Goal: Transaction & Acquisition: Download file/media

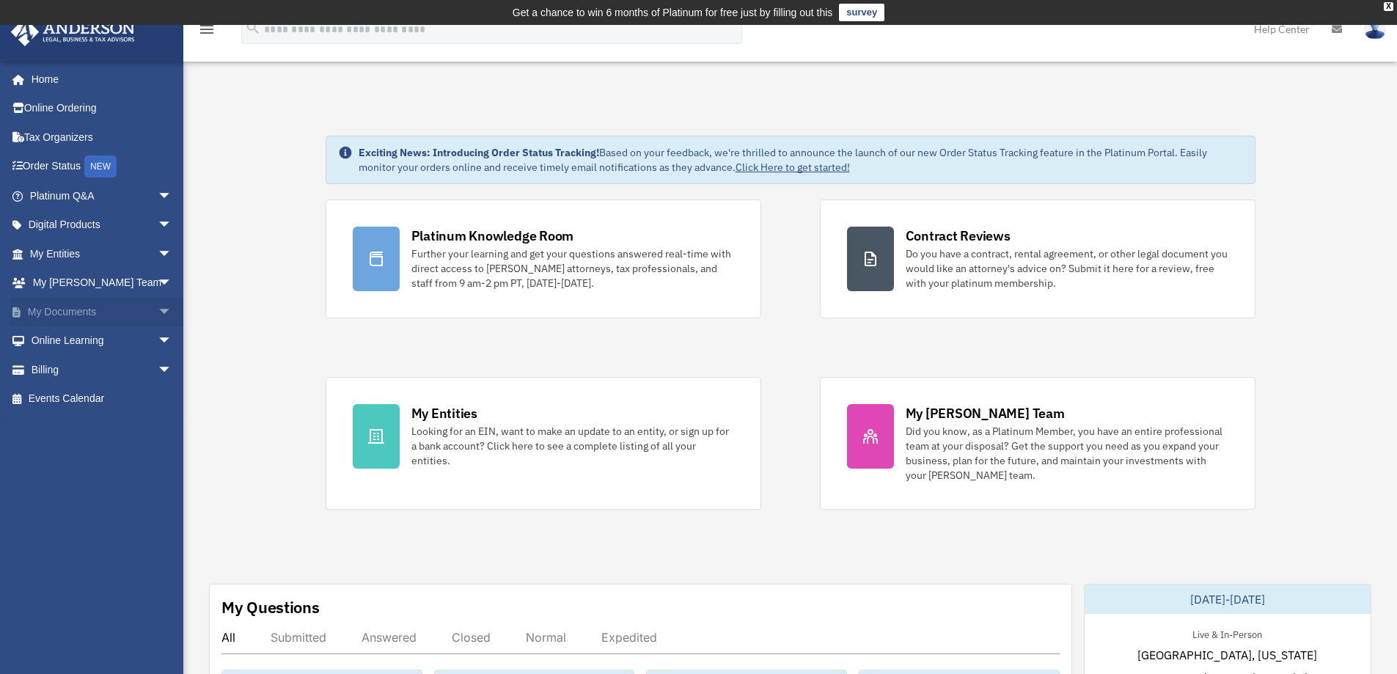
click at [158, 307] on span "arrow_drop_down" at bounding box center [172, 312] width 29 height 30
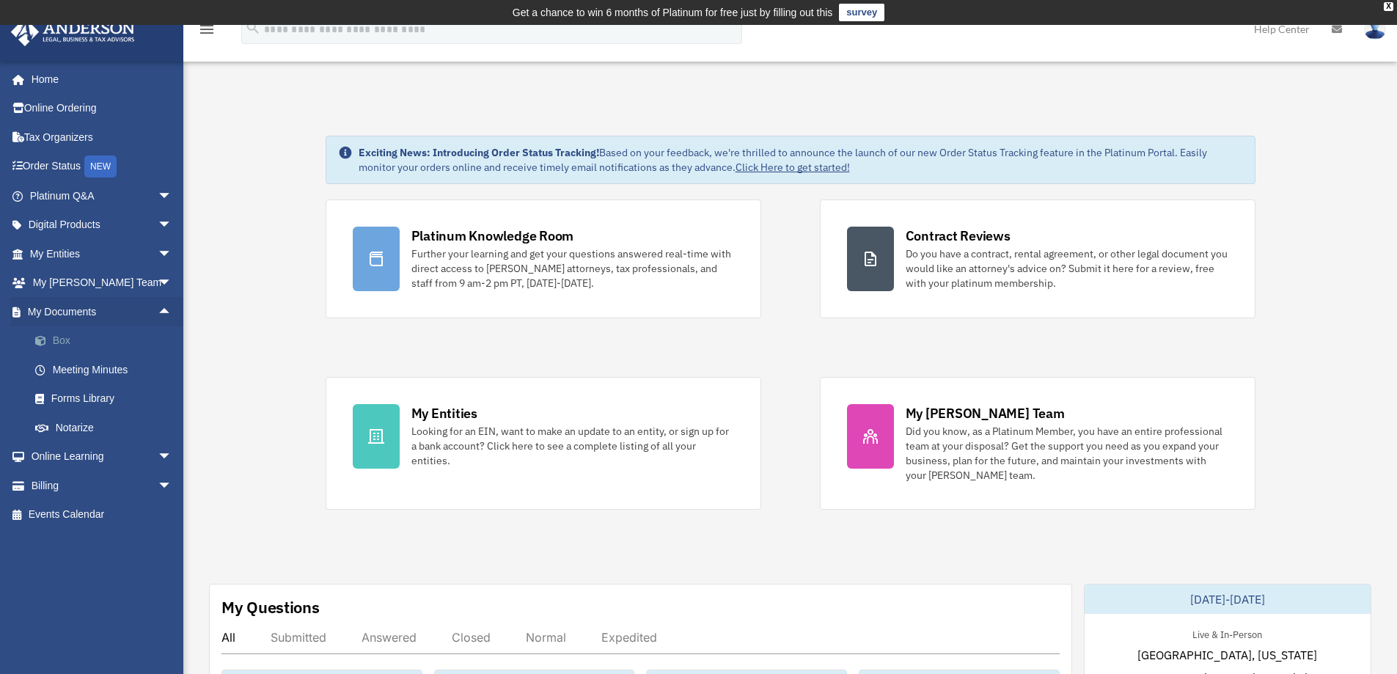
click at [55, 342] on link "Box" at bounding box center [108, 340] width 174 height 29
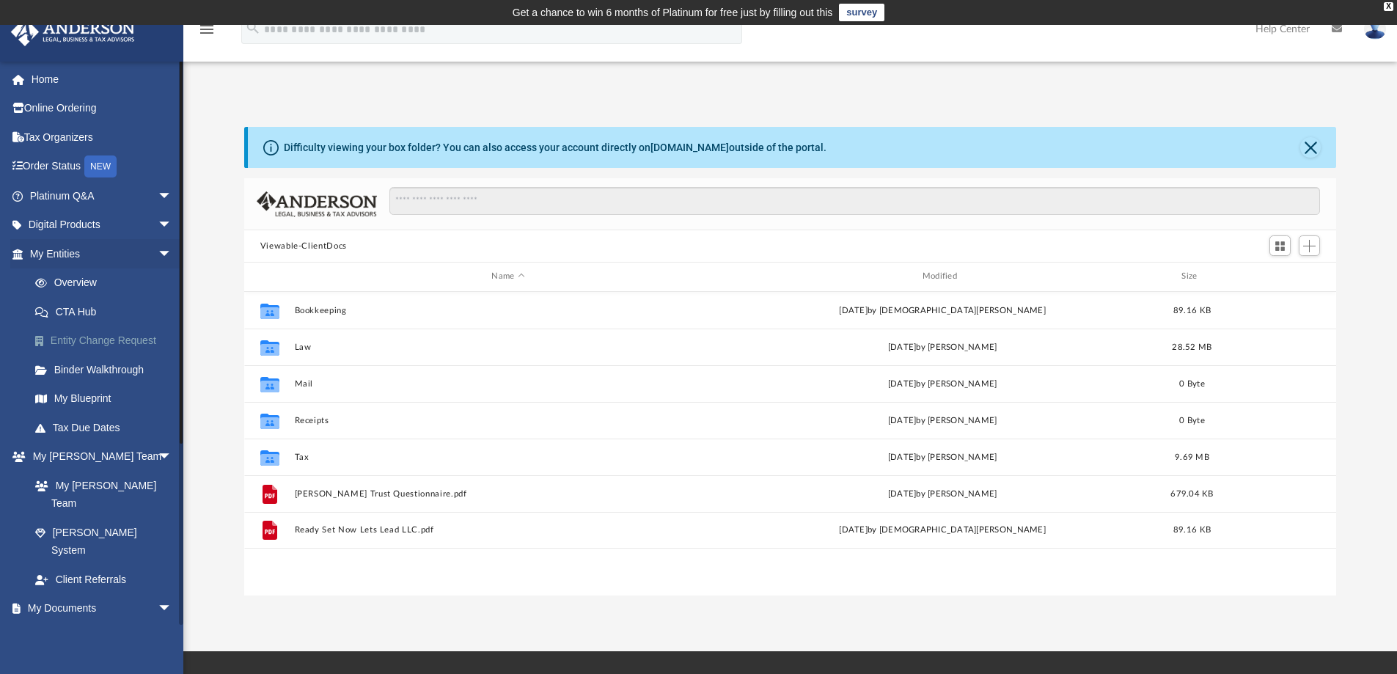
scroll to position [323, 1081]
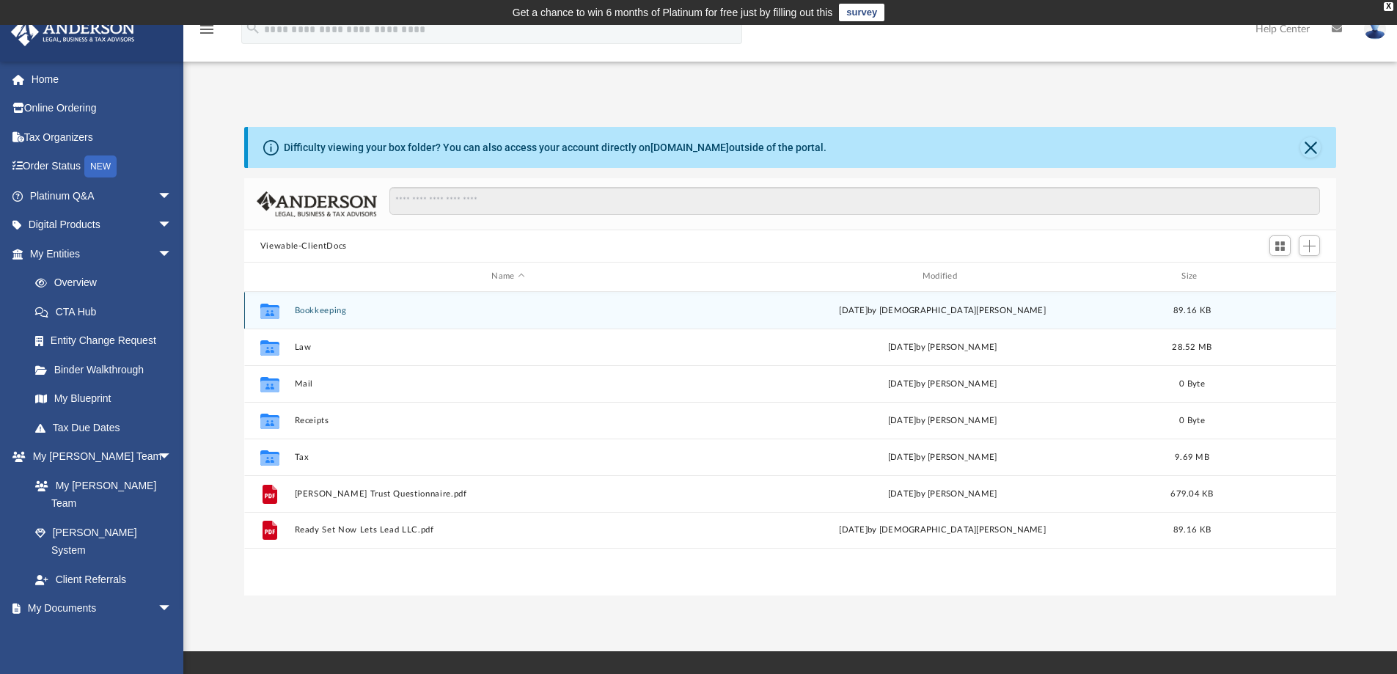
click at [367, 316] on div "Collaborated Folder Bookkeeping Wed Apr 9 2025 by Levititus Gilliard 89.16 KB" at bounding box center [790, 310] width 1092 height 37
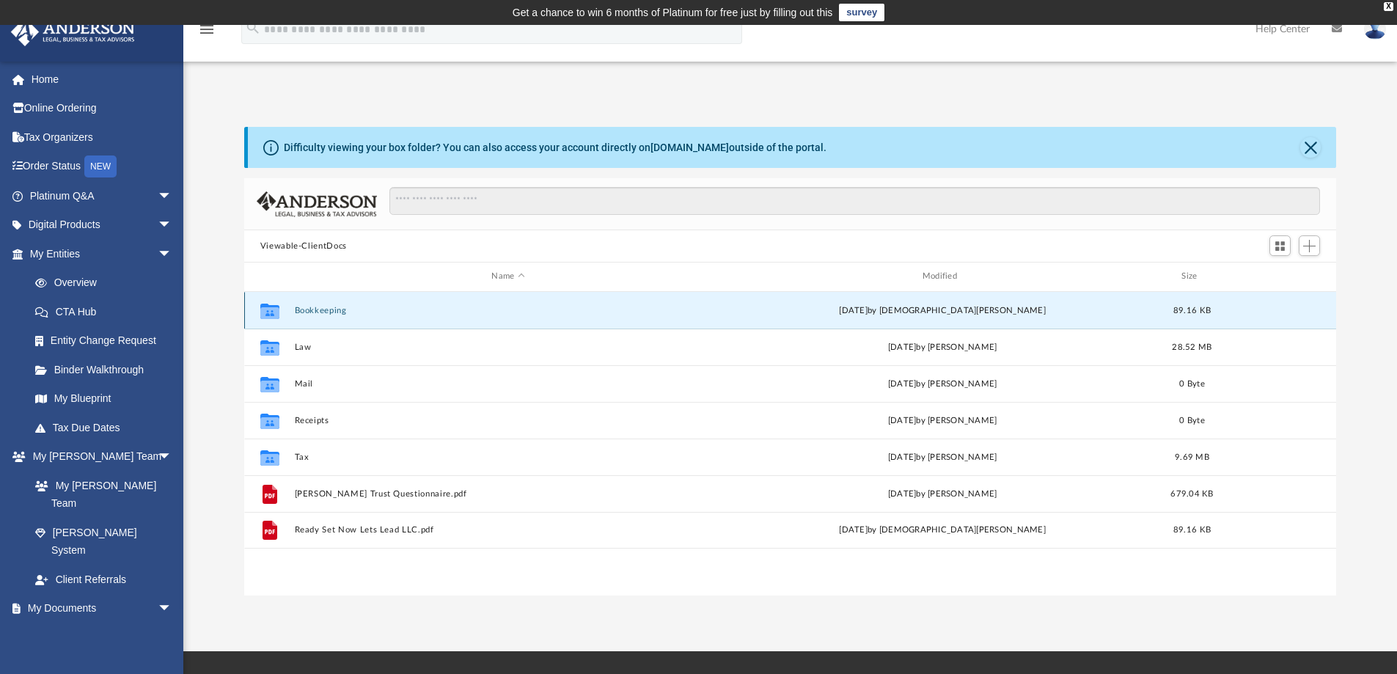
click at [323, 309] on button "Bookkeeping" at bounding box center [507, 311] width 427 height 10
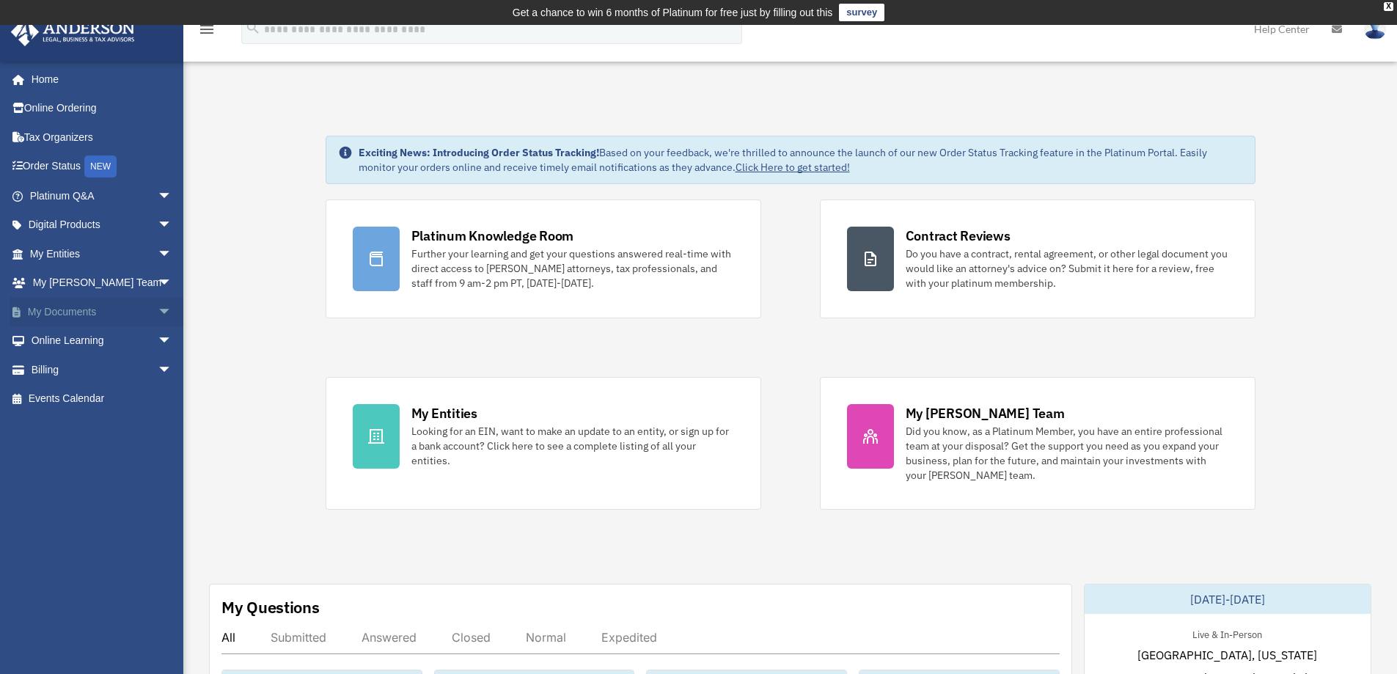
click at [66, 317] on link "My Documents arrow_drop_down" at bounding box center [102, 311] width 184 height 29
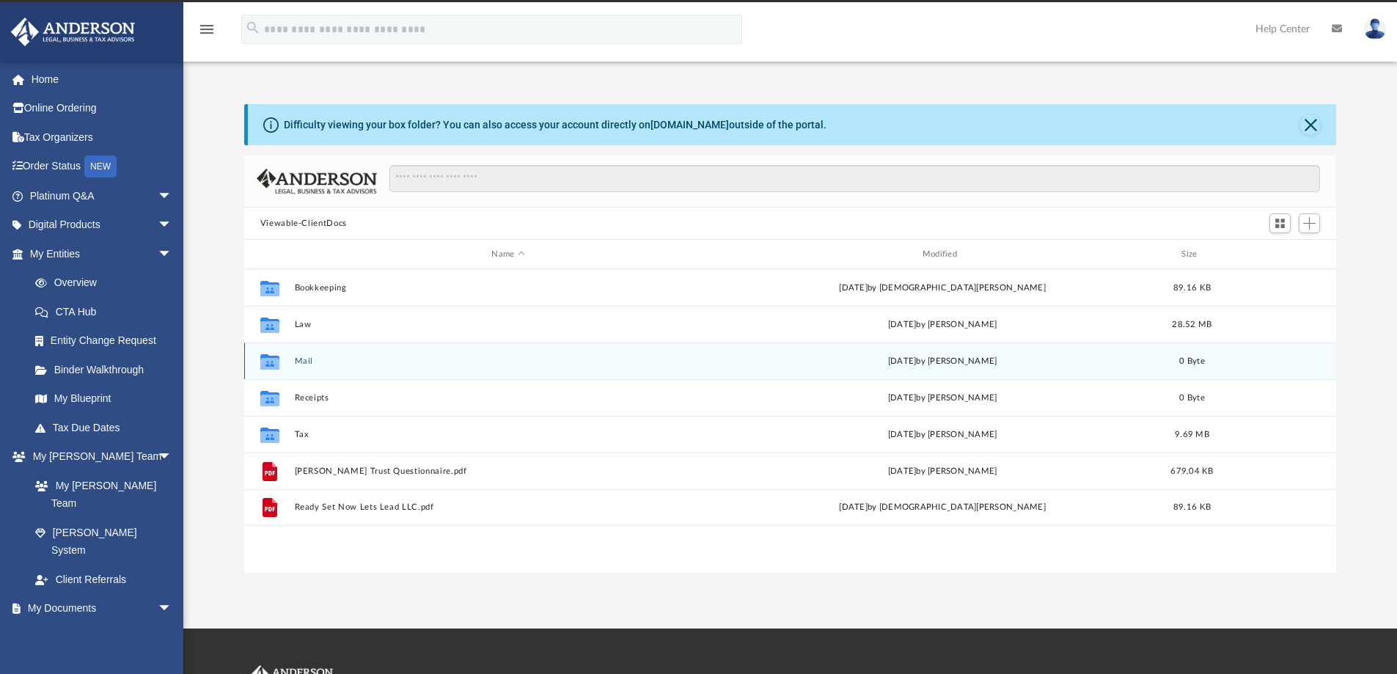
scroll to position [323, 1081]
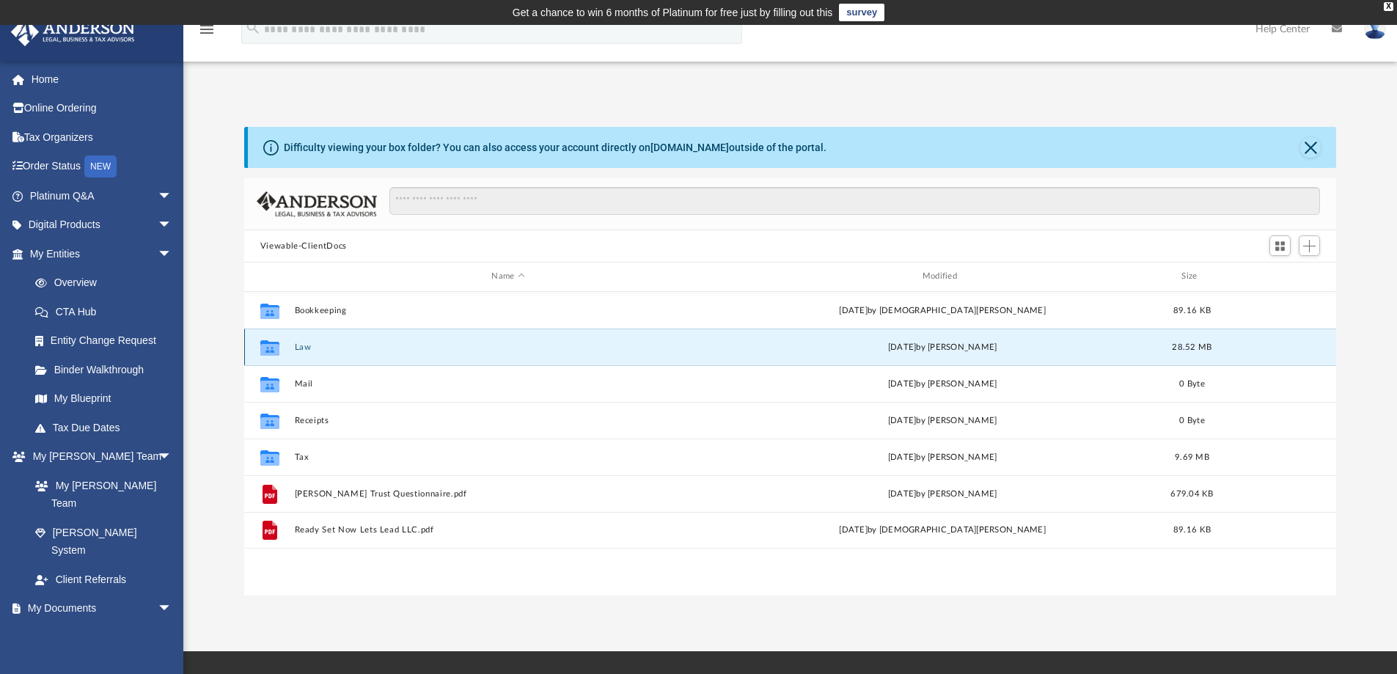
click at [301, 349] on button "Law" at bounding box center [507, 347] width 427 height 10
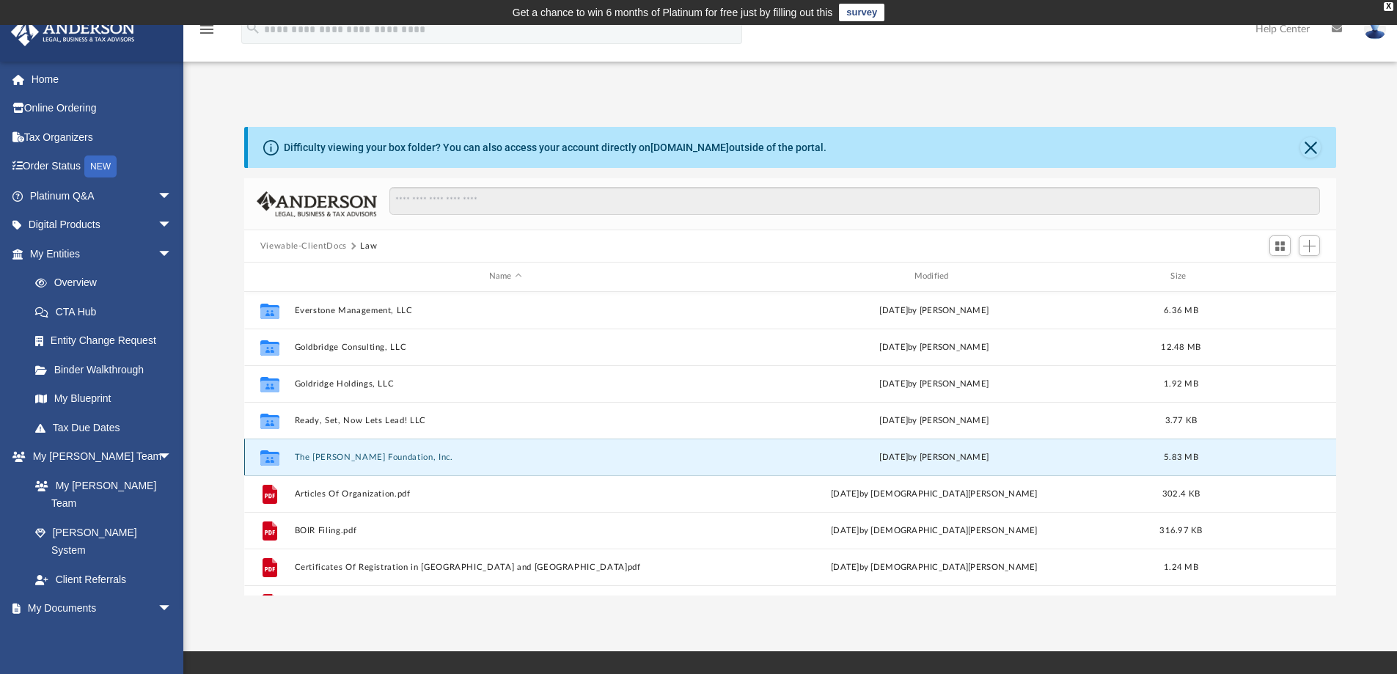
click at [356, 460] on button "The [PERSON_NAME] Foundation, Inc." at bounding box center [505, 457] width 422 height 10
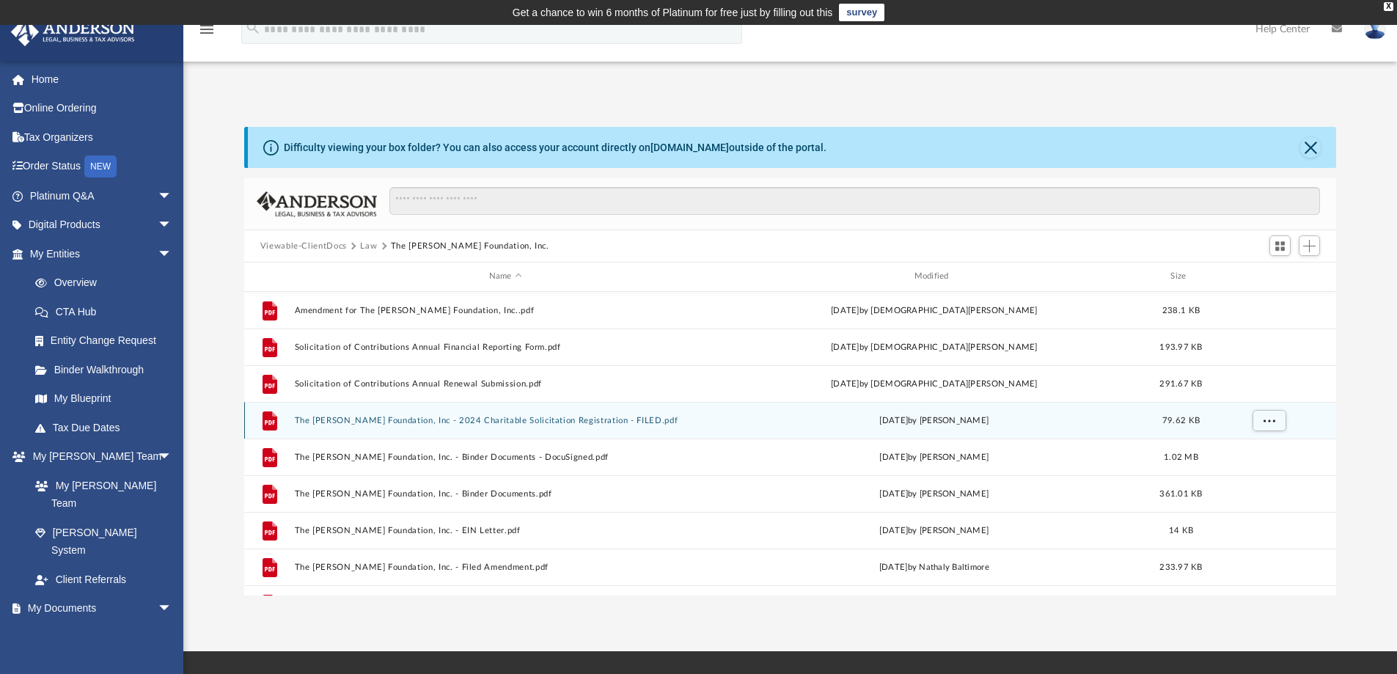
click at [453, 420] on button "The [PERSON_NAME] Foundation, Inc - 2024 Charitable Solicitation Registration -…" at bounding box center [505, 421] width 422 height 10
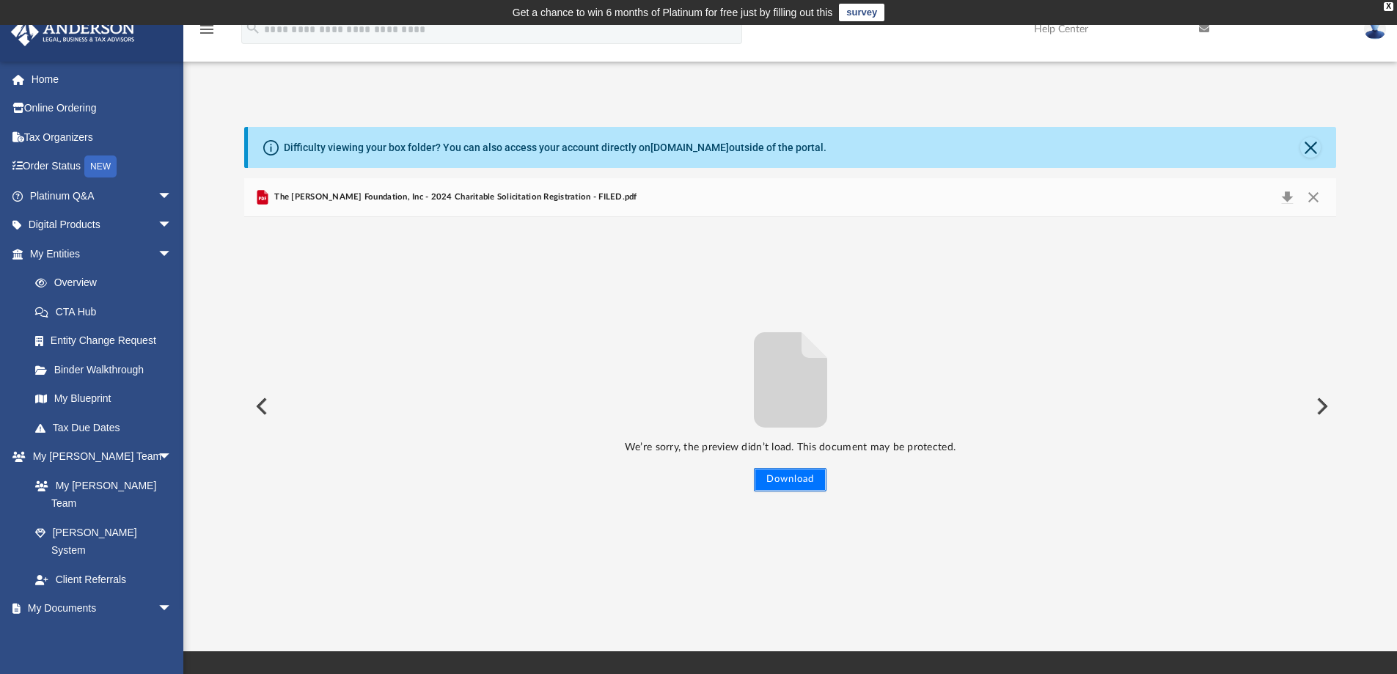
click at [778, 481] on button "Download" at bounding box center [790, 479] width 73 height 23
click at [269, 194] on icon "Preview" at bounding box center [263, 197] width 18 height 18
click at [1287, 196] on button "Download" at bounding box center [1286, 197] width 26 height 21
click at [259, 407] on button "Preview" at bounding box center [260, 406] width 32 height 41
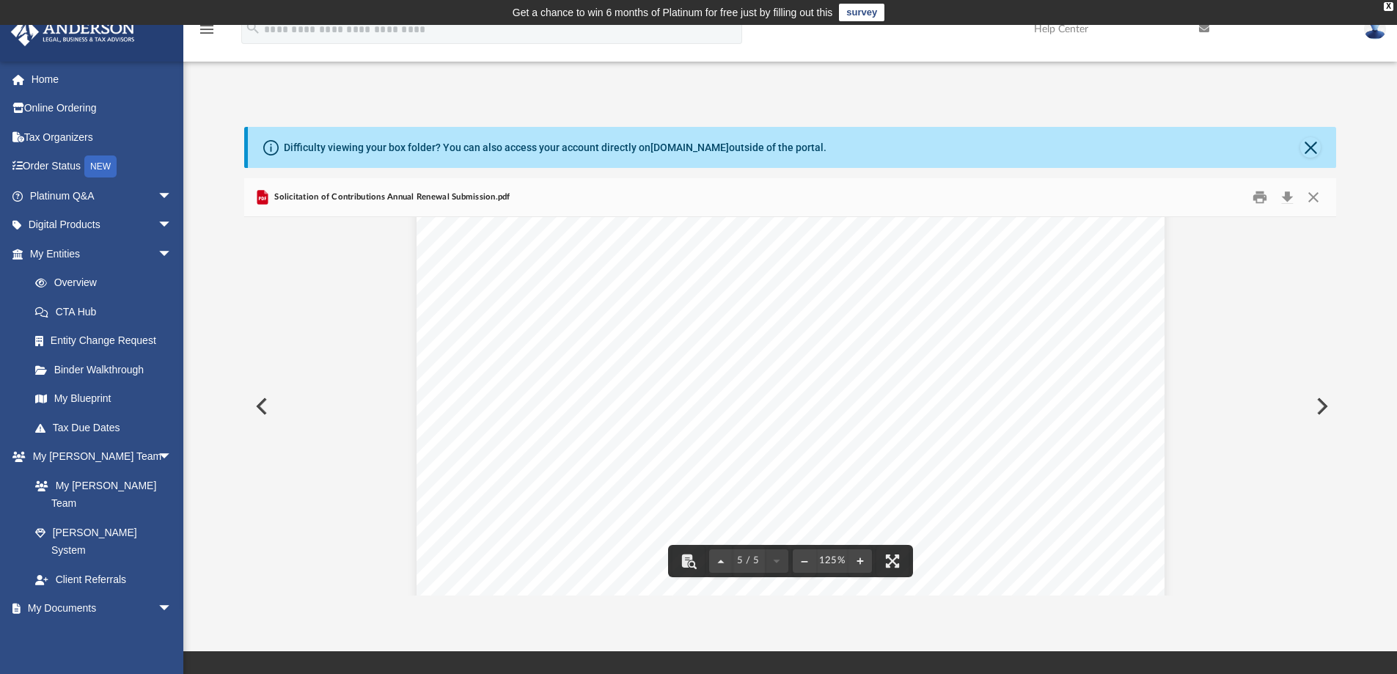
scroll to position [4570, 0]
click at [1310, 146] on button "Close" at bounding box center [1310, 147] width 21 height 21
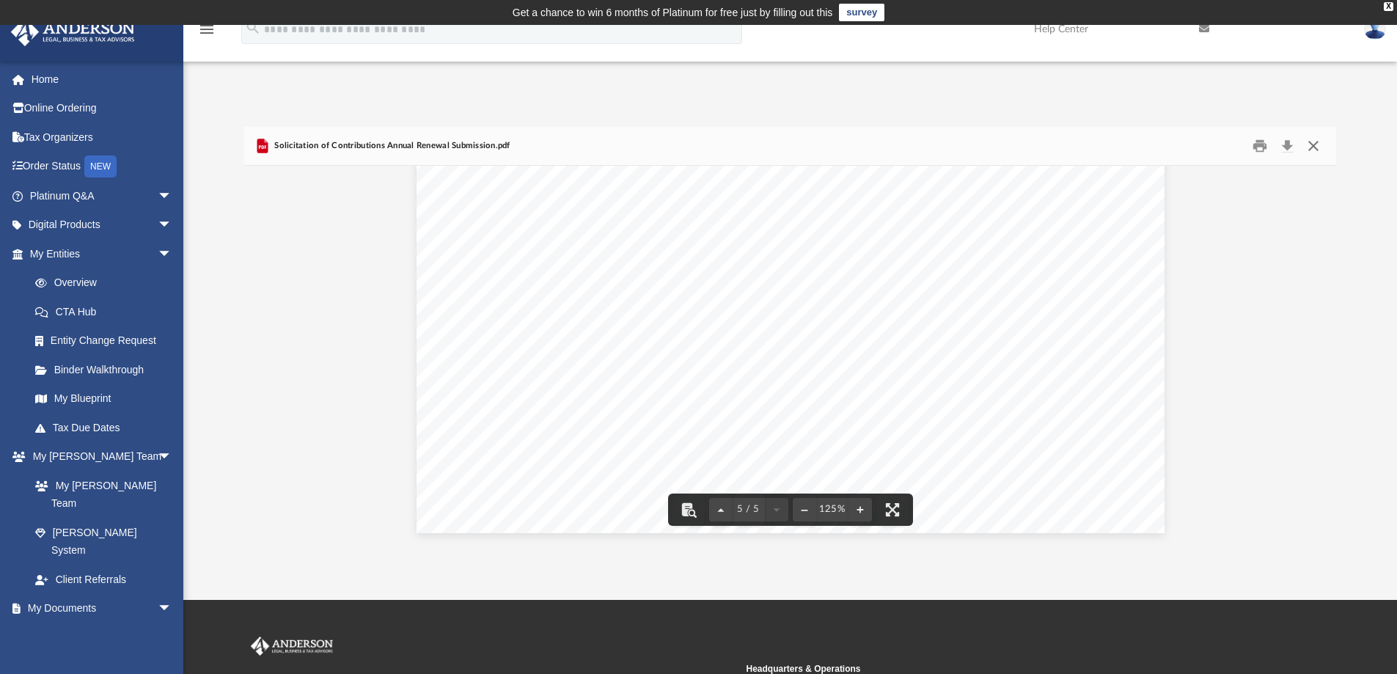
click at [1315, 145] on button "Close" at bounding box center [1313, 146] width 26 height 23
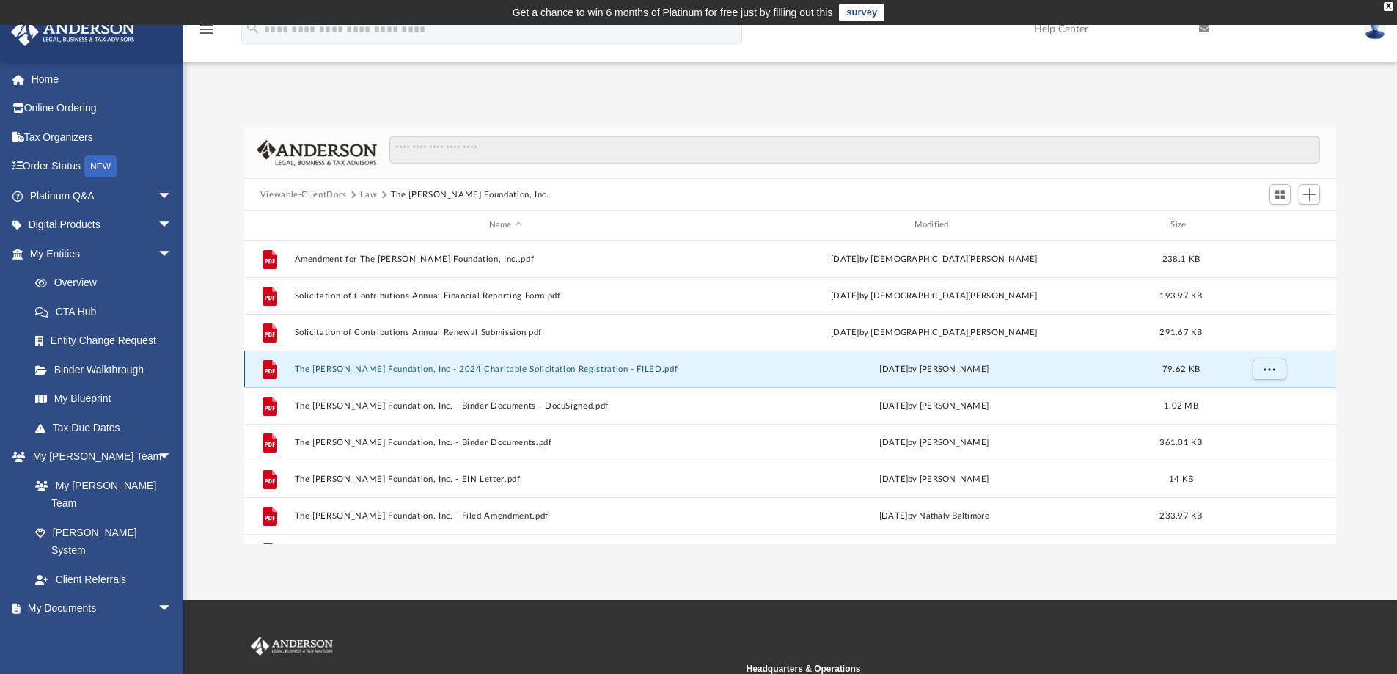
click at [431, 370] on button "The [PERSON_NAME] Foundation, Inc - 2024 Charitable Solicitation Registration -…" at bounding box center [505, 369] width 422 height 10
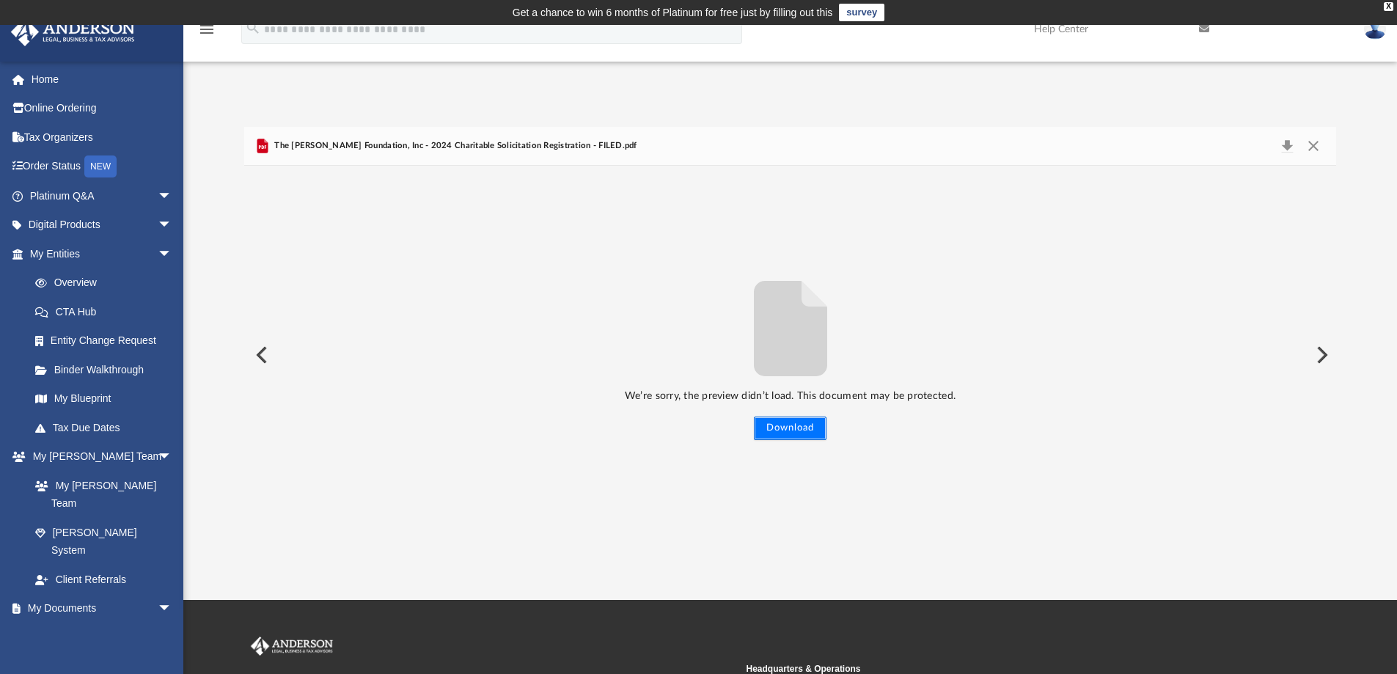
click at [789, 425] on button "Download" at bounding box center [790, 427] width 73 height 23
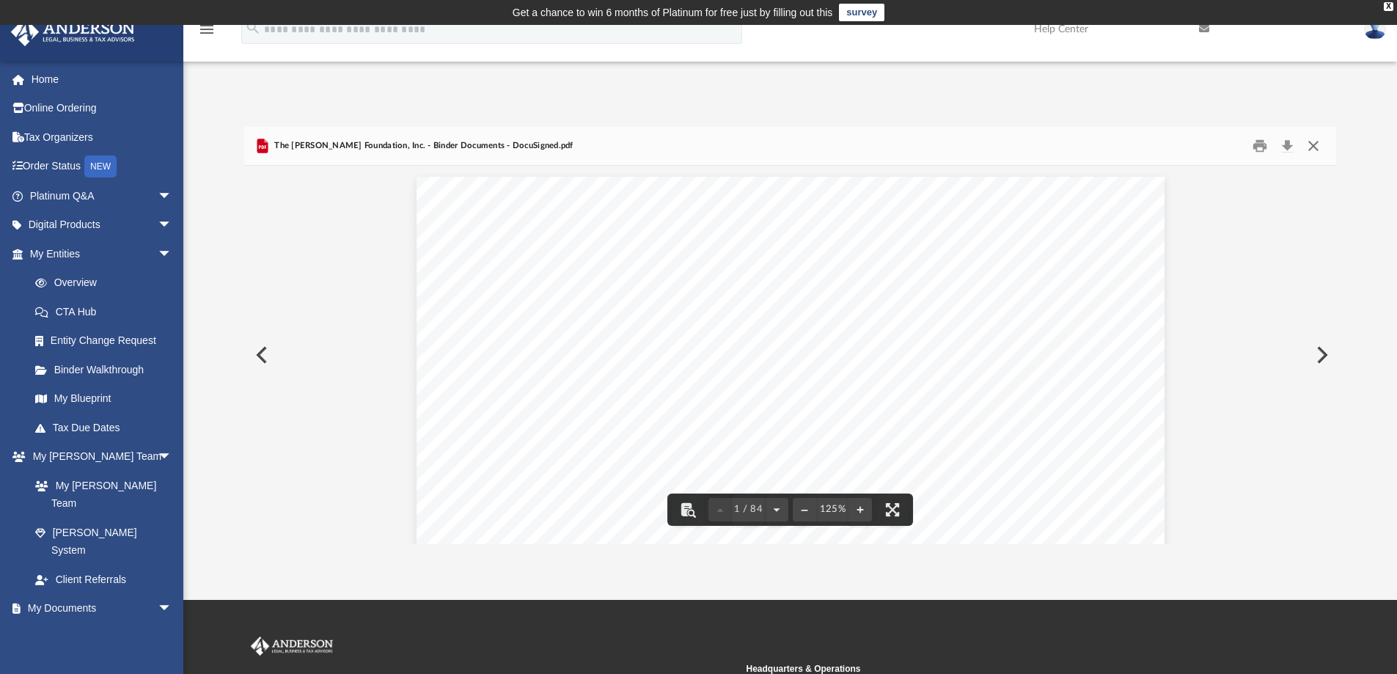
click at [1314, 144] on button "Close" at bounding box center [1313, 146] width 26 height 23
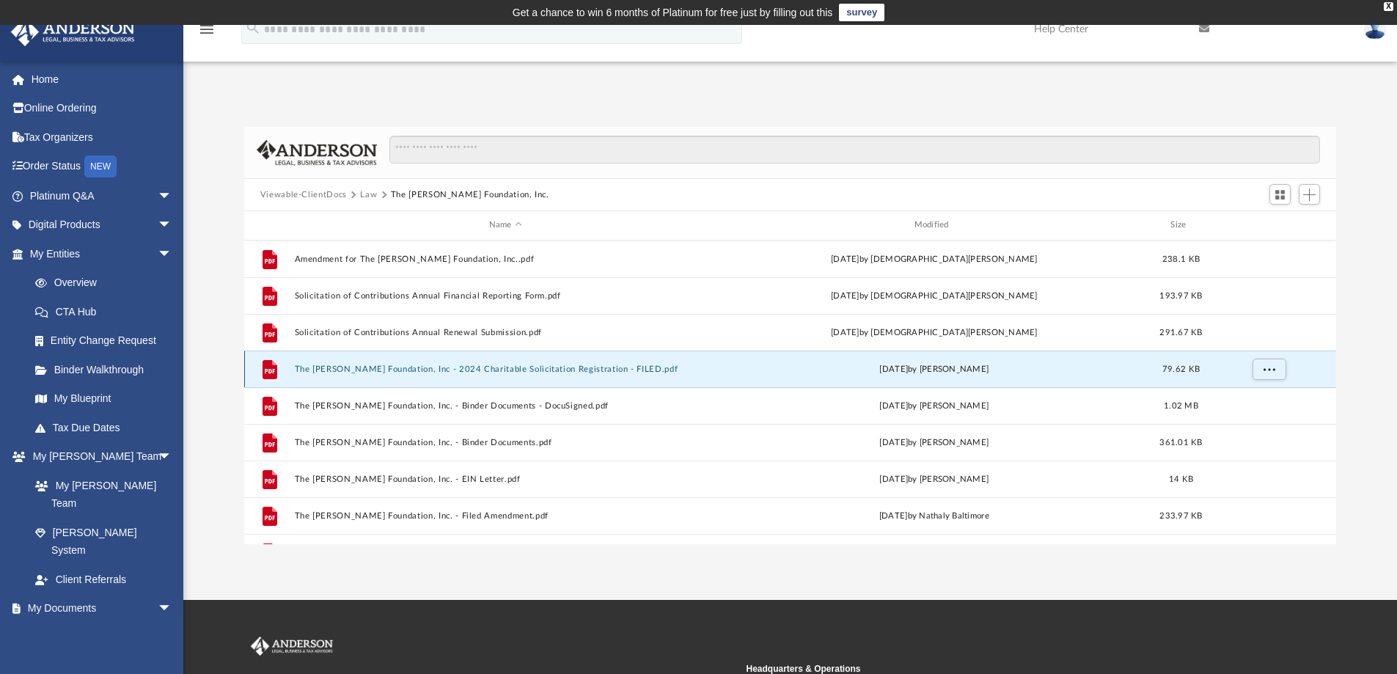
click at [850, 368] on div "[DATE] by [PERSON_NAME]" at bounding box center [934, 368] width 422 height 13
click at [339, 366] on button "The [PERSON_NAME] Foundation, Inc - 2024 Charitable Solicitation Registration -…" at bounding box center [505, 369] width 422 height 10
